Goal: Complete application form

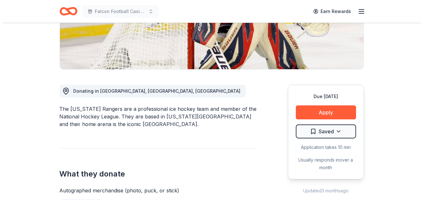
scroll to position [131, 0]
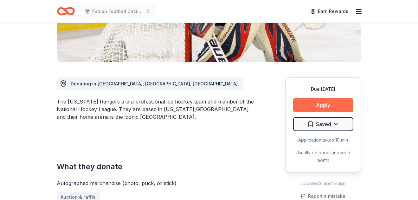
click at [324, 102] on button "Apply" at bounding box center [323, 105] width 60 height 14
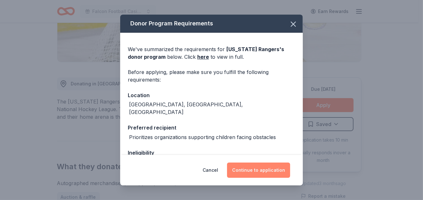
click at [254, 173] on button "Continue to application" at bounding box center [258, 169] width 63 height 15
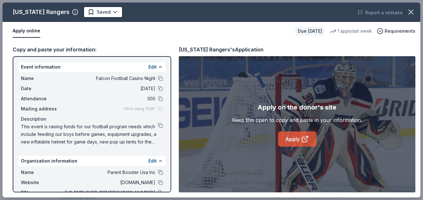
click at [304, 138] on icon at bounding box center [305, 139] width 8 height 8
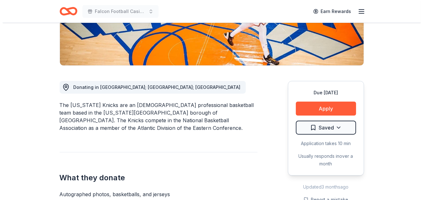
scroll to position [128, 0]
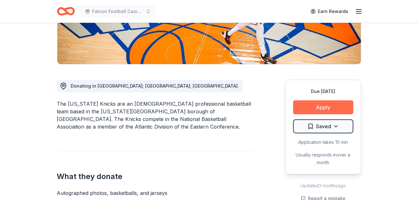
click at [332, 105] on button "Apply" at bounding box center [323, 107] width 60 height 14
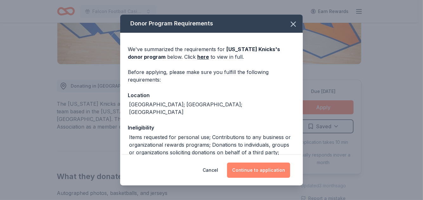
click at [266, 171] on button "Continue to application" at bounding box center [258, 169] width 63 height 15
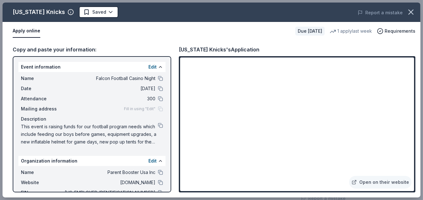
drag, startPoint x: 414, startPoint y: 113, endPoint x: 421, endPoint y: 132, distance: 19.7
click at [418, 132] on div "New York Knicks Saved Report a mistake Apply online Due in 19 days 1 apply last…" at bounding box center [211, 100] width 423 height 200
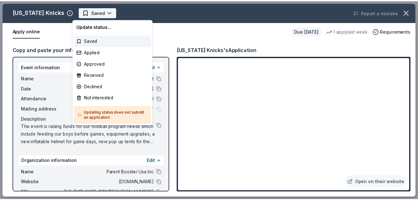
scroll to position [0, 0]
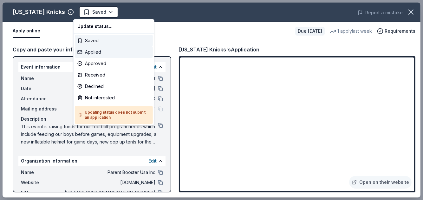
click at [105, 55] on div "Applied" at bounding box center [114, 51] width 78 height 11
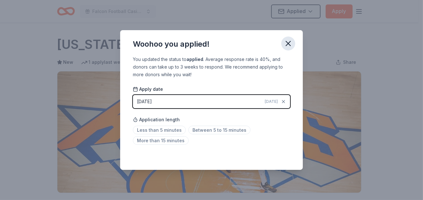
click at [290, 47] on icon "button" at bounding box center [288, 43] width 9 height 9
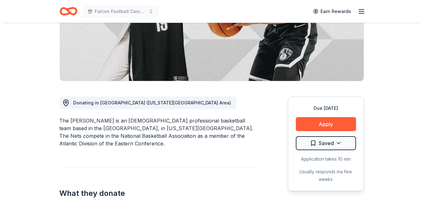
scroll to position [117, 0]
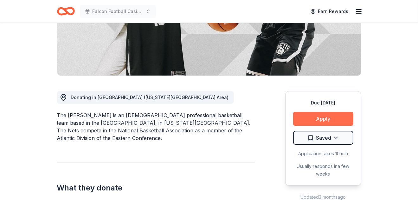
click at [322, 116] on button "Apply" at bounding box center [323, 119] width 60 height 14
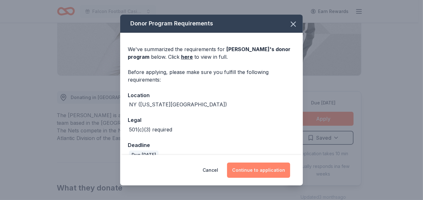
click at [269, 166] on button "Continue to application" at bounding box center [258, 169] width 63 height 15
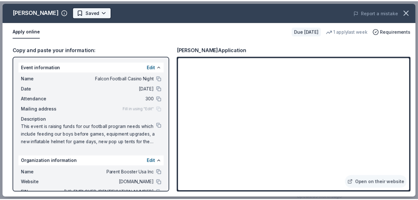
scroll to position [0, 0]
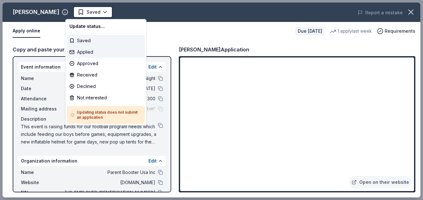
click at [89, 54] on div "Applied" at bounding box center [106, 51] width 78 height 11
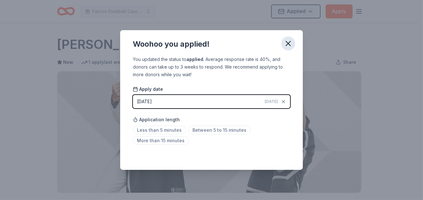
click at [290, 39] on icon "button" at bounding box center [288, 43] width 9 height 9
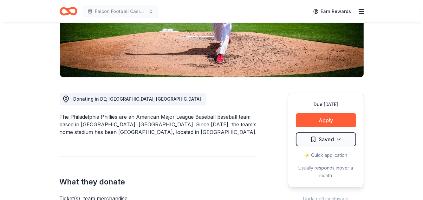
scroll to position [117, 0]
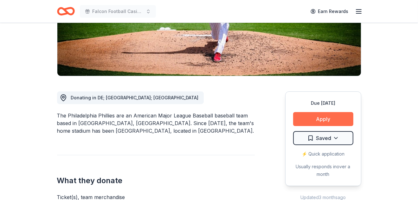
click at [321, 121] on button "Apply" at bounding box center [323, 119] width 60 height 14
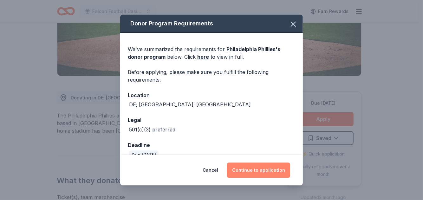
click at [268, 165] on button "Continue to application" at bounding box center [258, 169] width 63 height 15
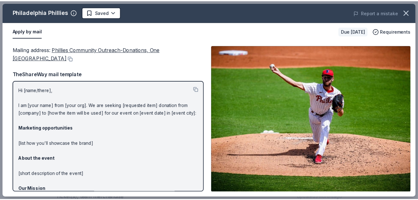
scroll to position [0, 0]
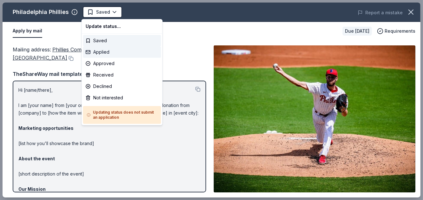
click at [107, 53] on div "Applied" at bounding box center [122, 51] width 78 height 11
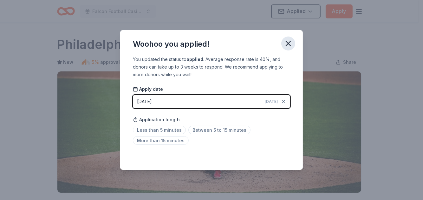
click at [288, 48] on icon "button" at bounding box center [288, 43] width 9 height 9
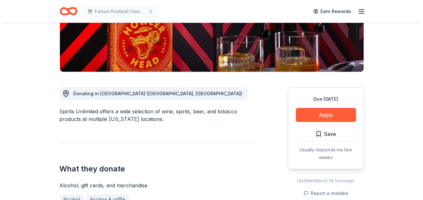
scroll to position [126, 0]
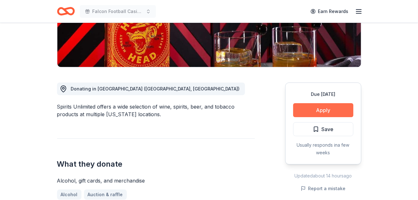
click at [319, 106] on button "Apply" at bounding box center [323, 110] width 60 height 14
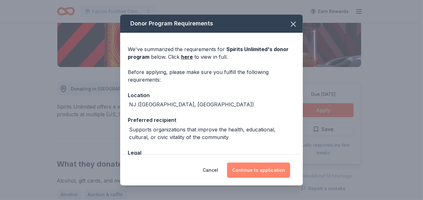
click at [257, 167] on button "Continue to application" at bounding box center [258, 169] width 63 height 15
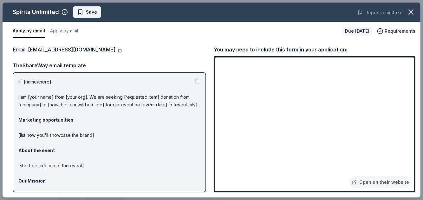
click at [90, 12] on span "Save" at bounding box center [91, 12] width 11 height 8
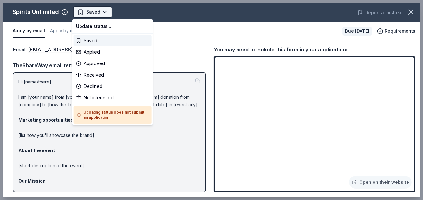
click at [103, 12] on body "Falcon Football Casino Night Saved Apply Due [DATE] Share Spirits Unlimited New…" at bounding box center [209, 100] width 418 height 200
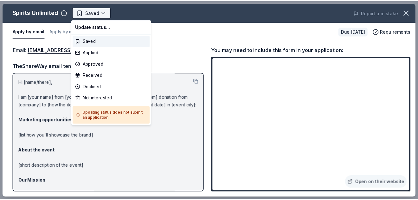
scroll to position [0, 0]
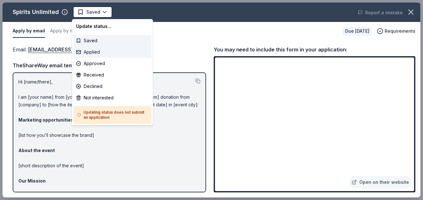
click at [98, 50] on div "Applied" at bounding box center [113, 51] width 78 height 11
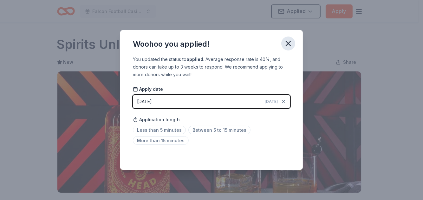
click at [289, 44] on icon "button" at bounding box center [288, 43] width 9 height 9
